Goal: Information Seeking & Learning: Learn about a topic

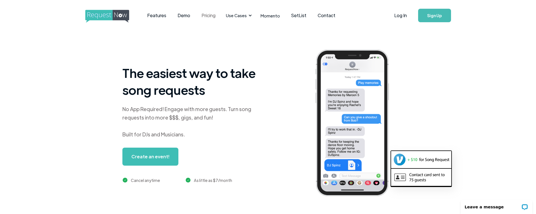
click at [213, 13] on link "Pricing" at bounding box center [208, 15] width 25 height 17
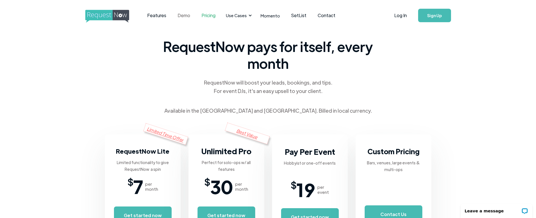
click at [180, 15] on link "Demo" at bounding box center [184, 15] width 24 height 17
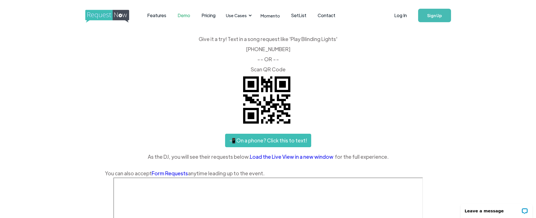
scroll to position [28, 0]
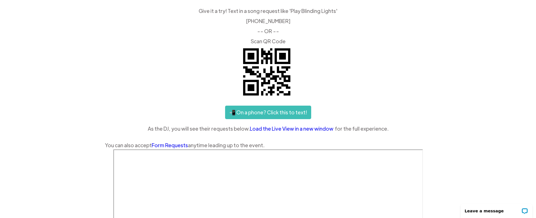
click at [296, 130] on link "Load the Live View in a new window" at bounding box center [292, 129] width 85 height 8
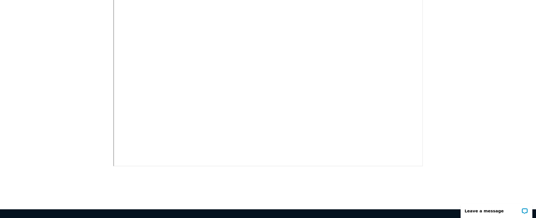
scroll to position [374, 0]
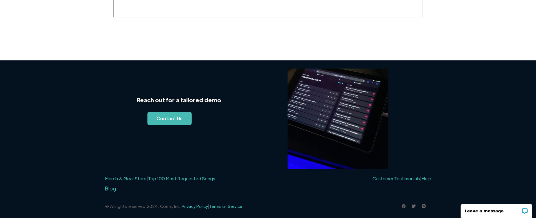
click at [339, 104] on img at bounding box center [337, 119] width 100 height 100
click at [184, 178] on link "Top 100 Most Requested Songs" at bounding box center [181, 179] width 67 height 6
